Goal: Task Accomplishment & Management: Manage account settings

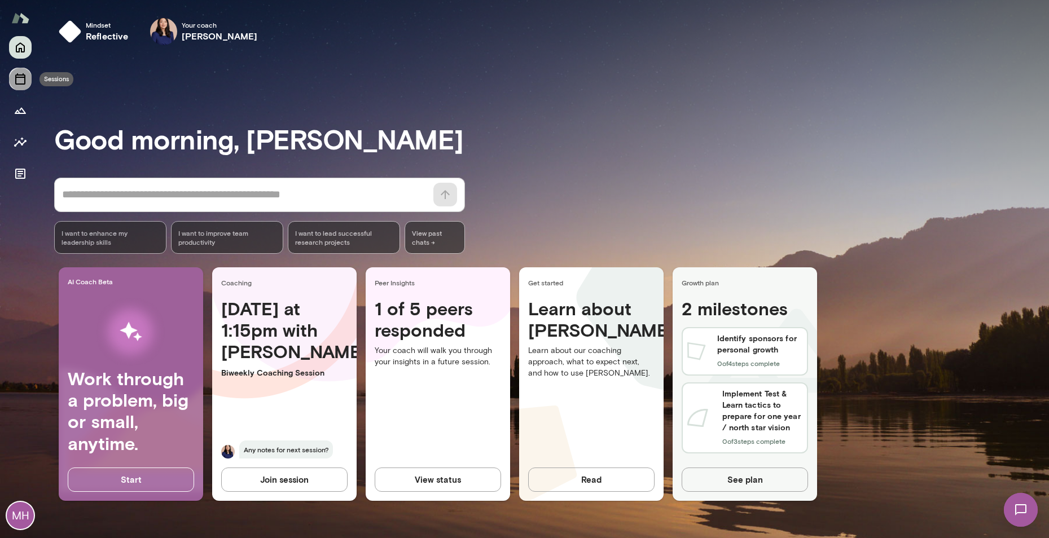
click at [10, 85] on button "Sessions" at bounding box center [20, 79] width 23 height 23
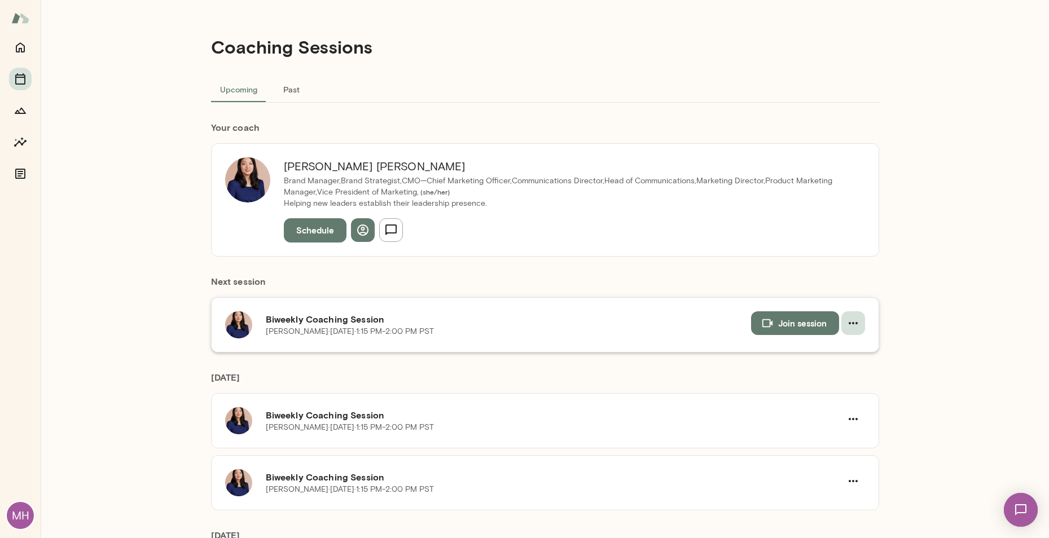
click at [852, 327] on icon "button" at bounding box center [853, 324] width 14 height 14
click at [845, 349] on span "Reschedule" at bounding box center [832, 350] width 49 height 14
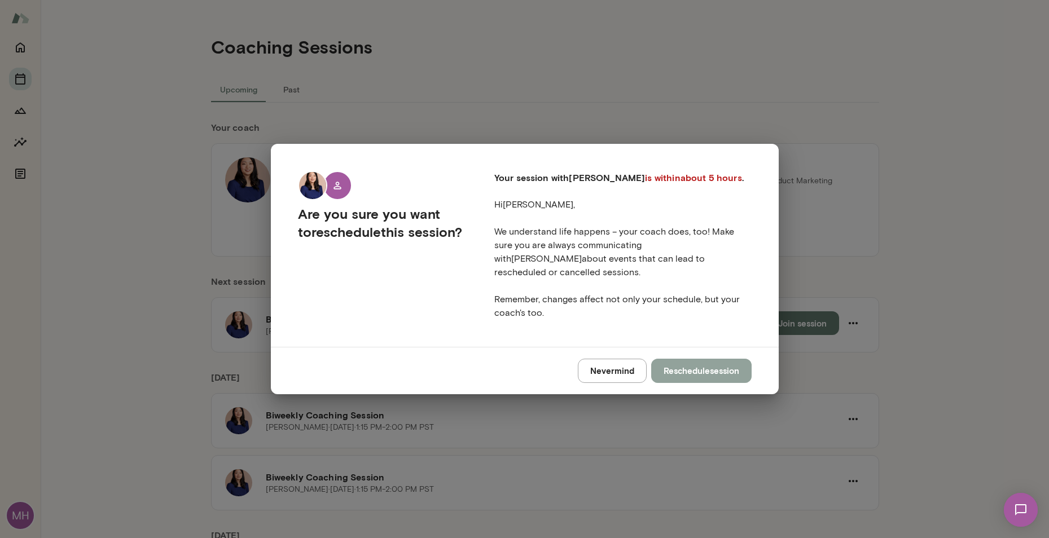
click at [724, 367] on button "Reschedule session" at bounding box center [701, 371] width 100 height 24
